Goal: Task Accomplishment & Management: Manage account settings

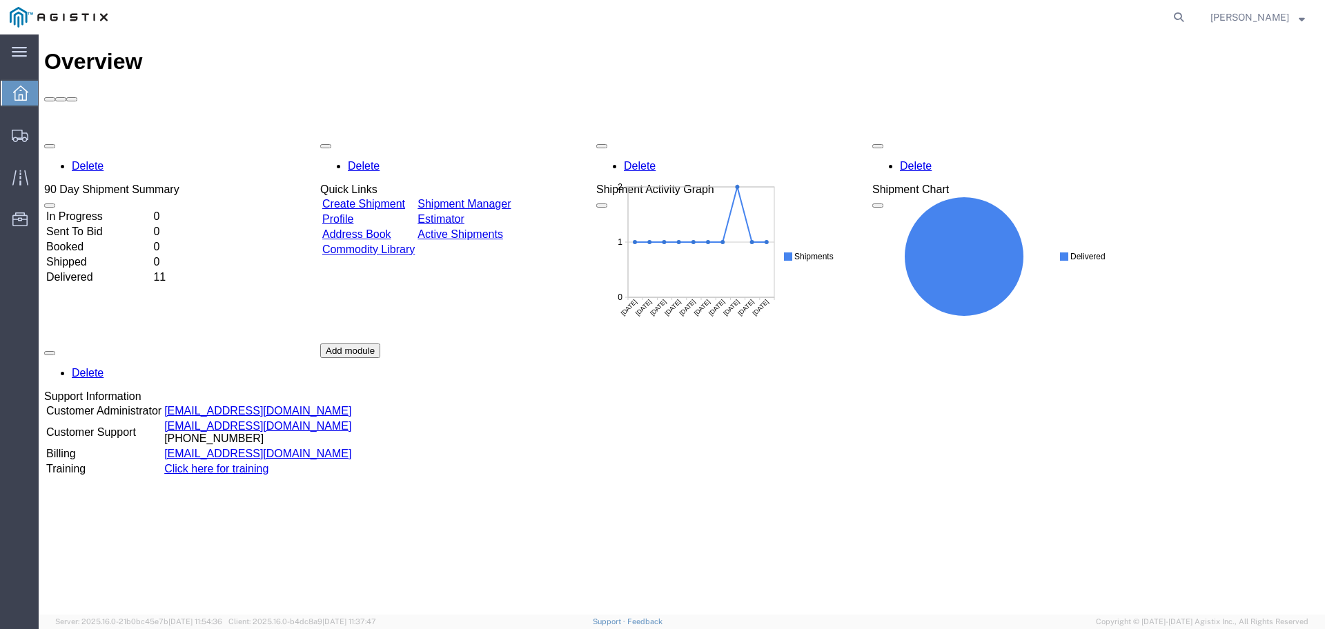
click at [1298, 15] on span "Ernest Ching" at bounding box center [1257, 17] width 95 height 15
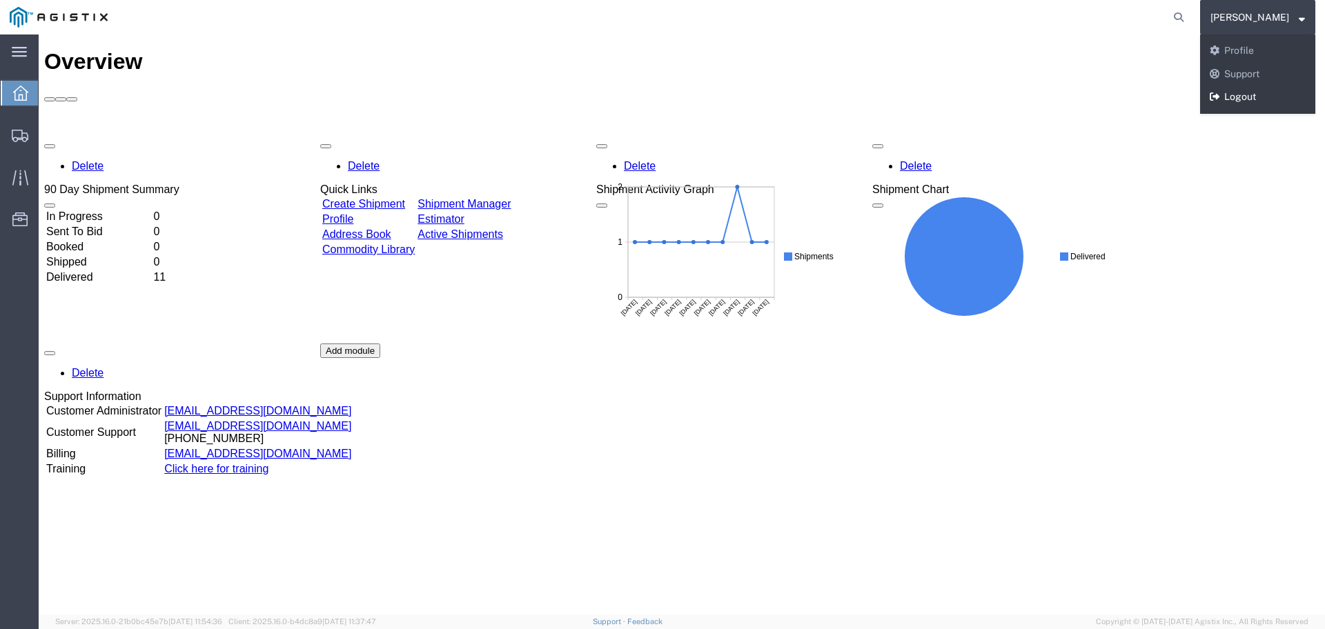
click at [1256, 102] on link "Logout" at bounding box center [1257, 97] width 115 height 23
